Goal: Find specific page/section: Find specific page/section

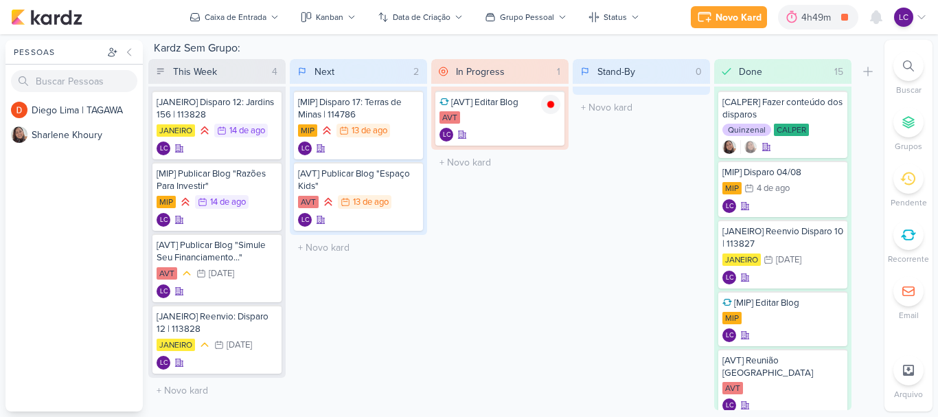
click at [134, 47] on button at bounding box center [129, 52] width 16 height 16
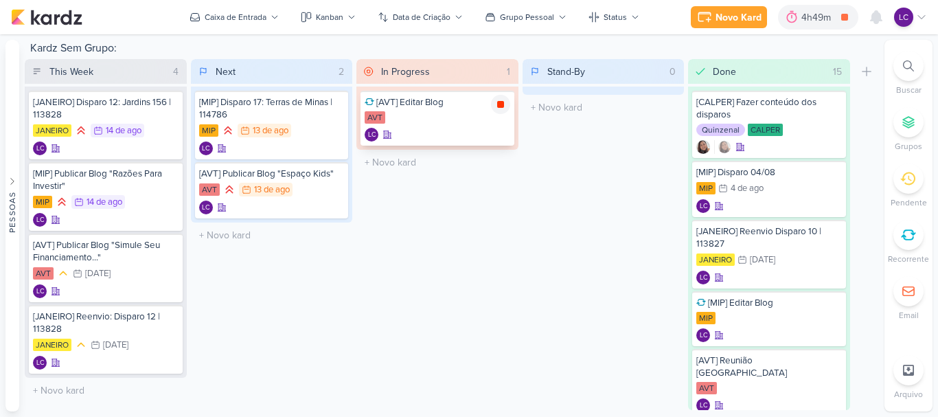
click at [496, 105] on icon at bounding box center [500, 104] width 11 height 11
click at [556, 231] on div "Stand-By 0 Mover Para Esquerda Mover Para Direita [GEOGRAPHIC_DATA] O título do…" at bounding box center [603, 234] width 162 height 351
